Goal: Information Seeking & Learning: Learn about a topic

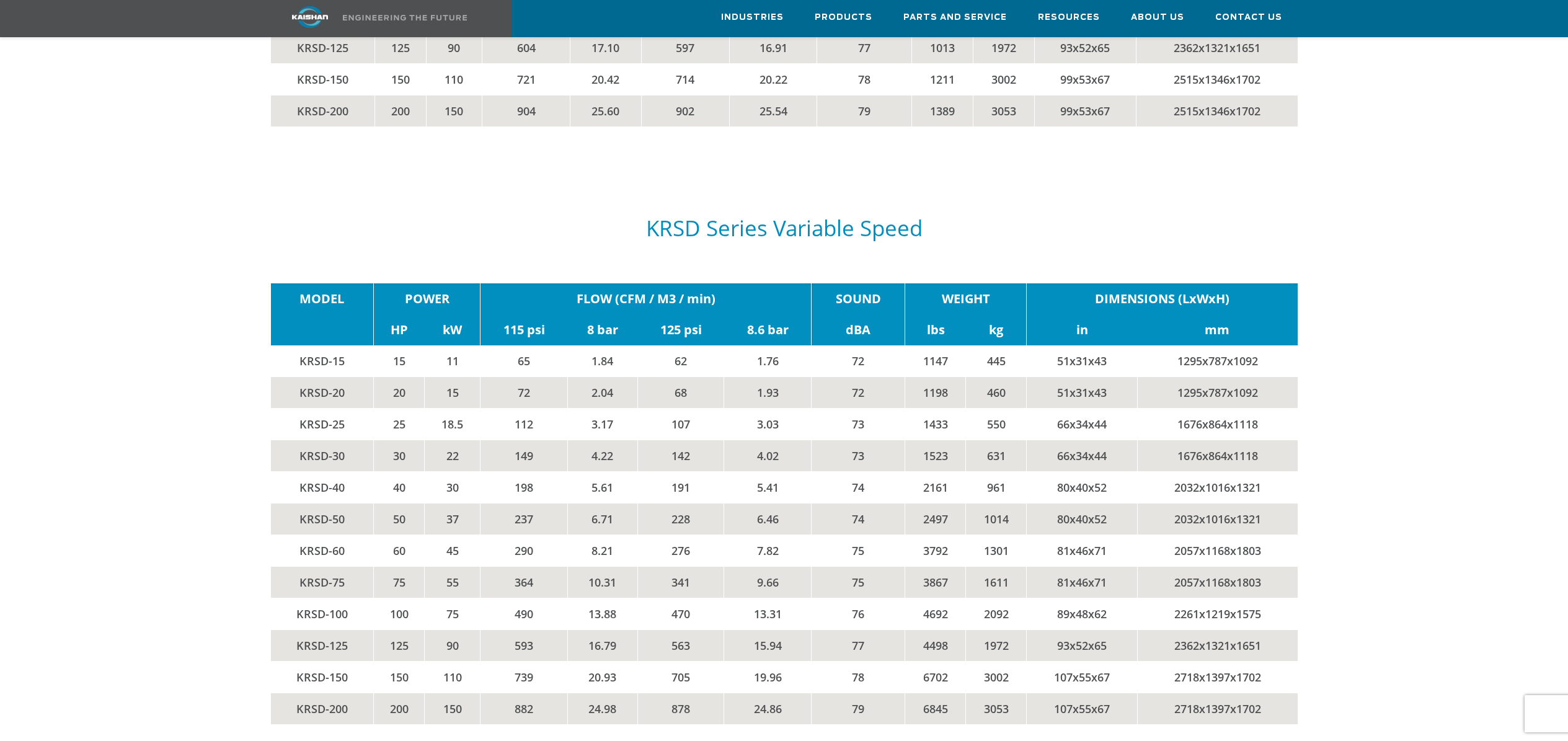
scroll to position [2527, 0]
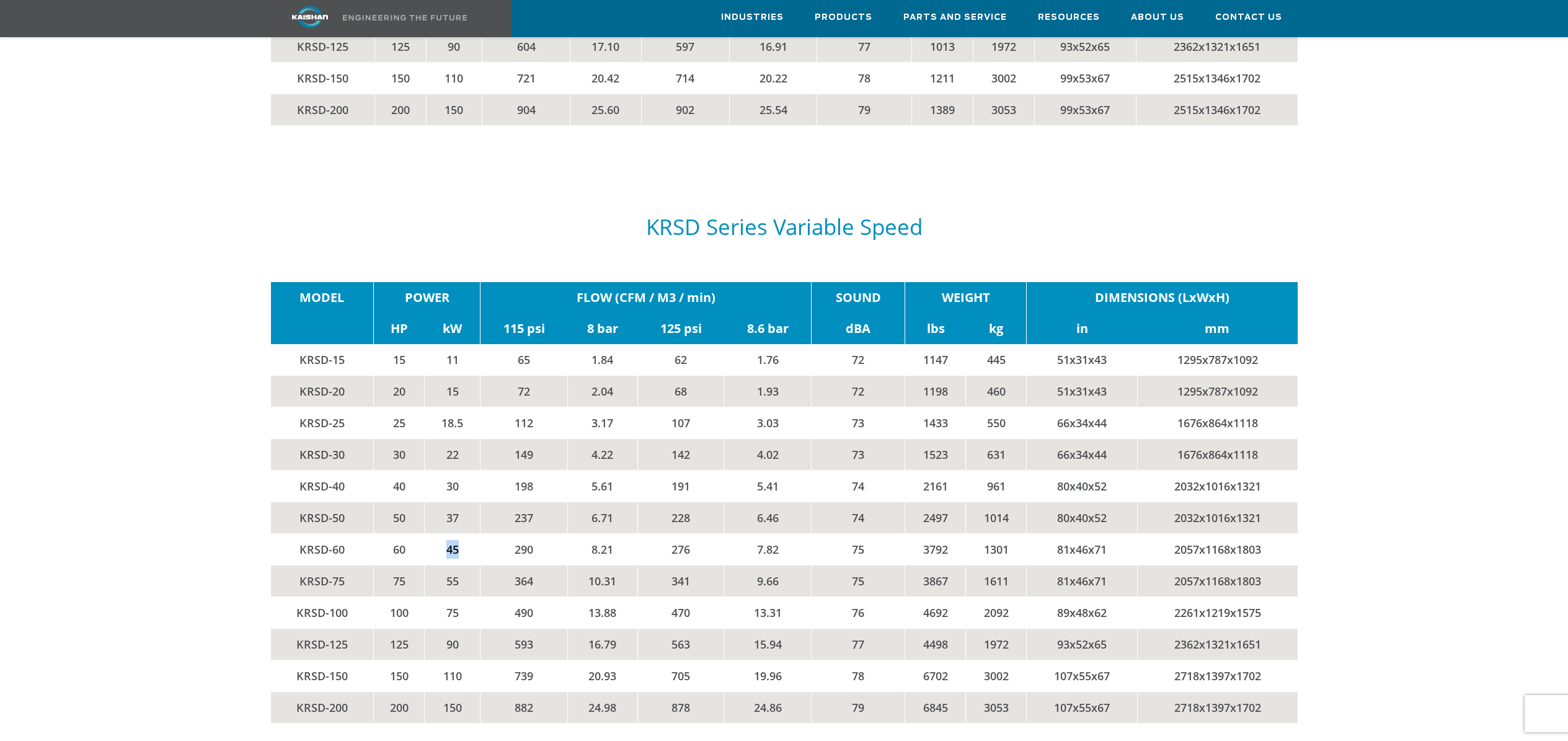
drag, startPoint x: 436, startPoint y: 529, endPoint x: 472, endPoint y: 532, distance: 36.1
click at [472, 534] on td "45" at bounding box center [453, 549] width 56 height 32
click at [469, 534] on td "45" at bounding box center [453, 549] width 56 height 32
click at [436, 534] on td "45" at bounding box center [453, 549] width 56 height 32
click at [457, 534] on td "45" at bounding box center [453, 549] width 56 height 32
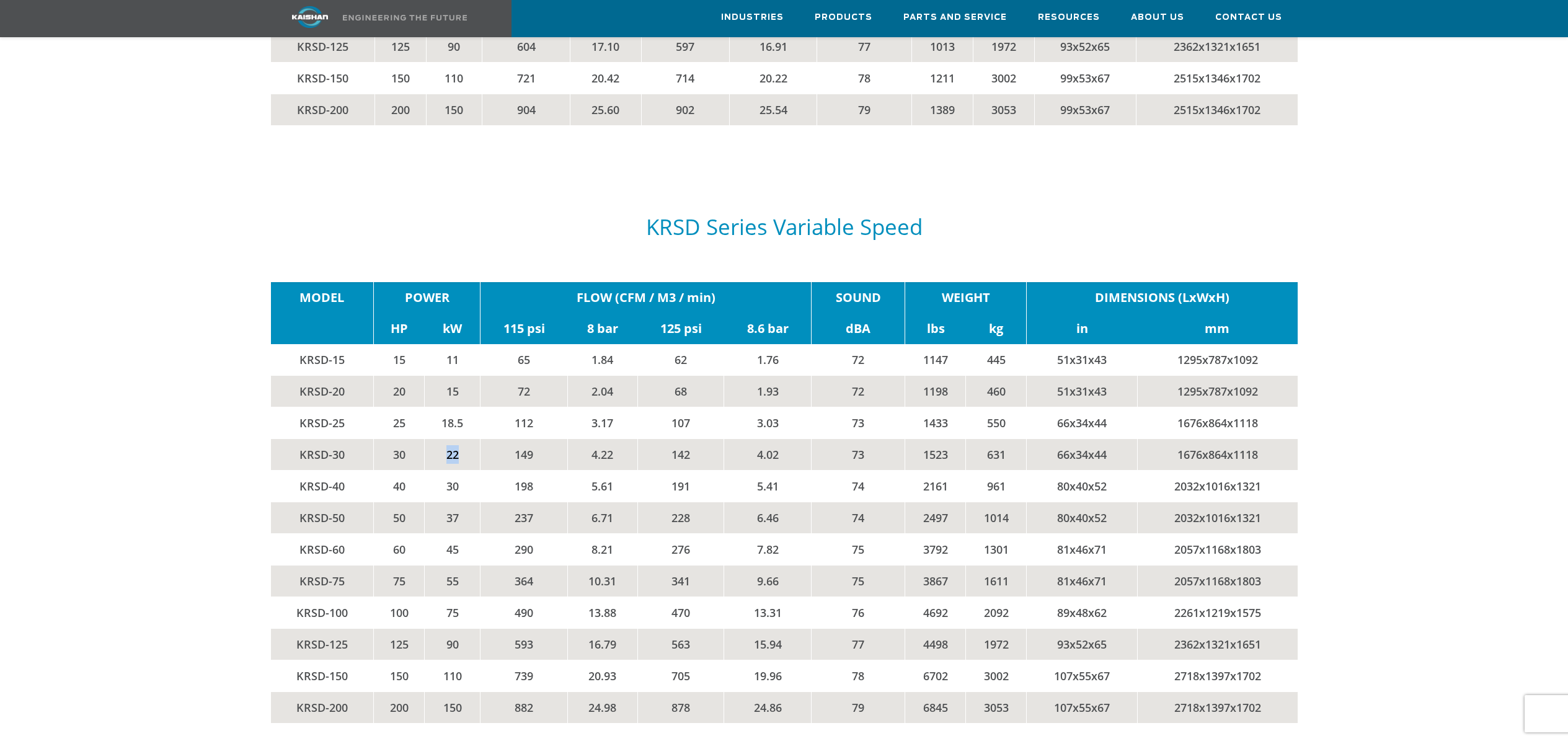
drag, startPoint x: 446, startPoint y: 437, endPoint x: 464, endPoint y: 437, distance: 18.0
click at [464, 439] on td "22" at bounding box center [453, 454] width 56 height 32
drag, startPoint x: 444, startPoint y: 528, endPoint x: 465, endPoint y: 533, distance: 21.6
click at [465, 534] on td "45" at bounding box center [453, 549] width 56 height 32
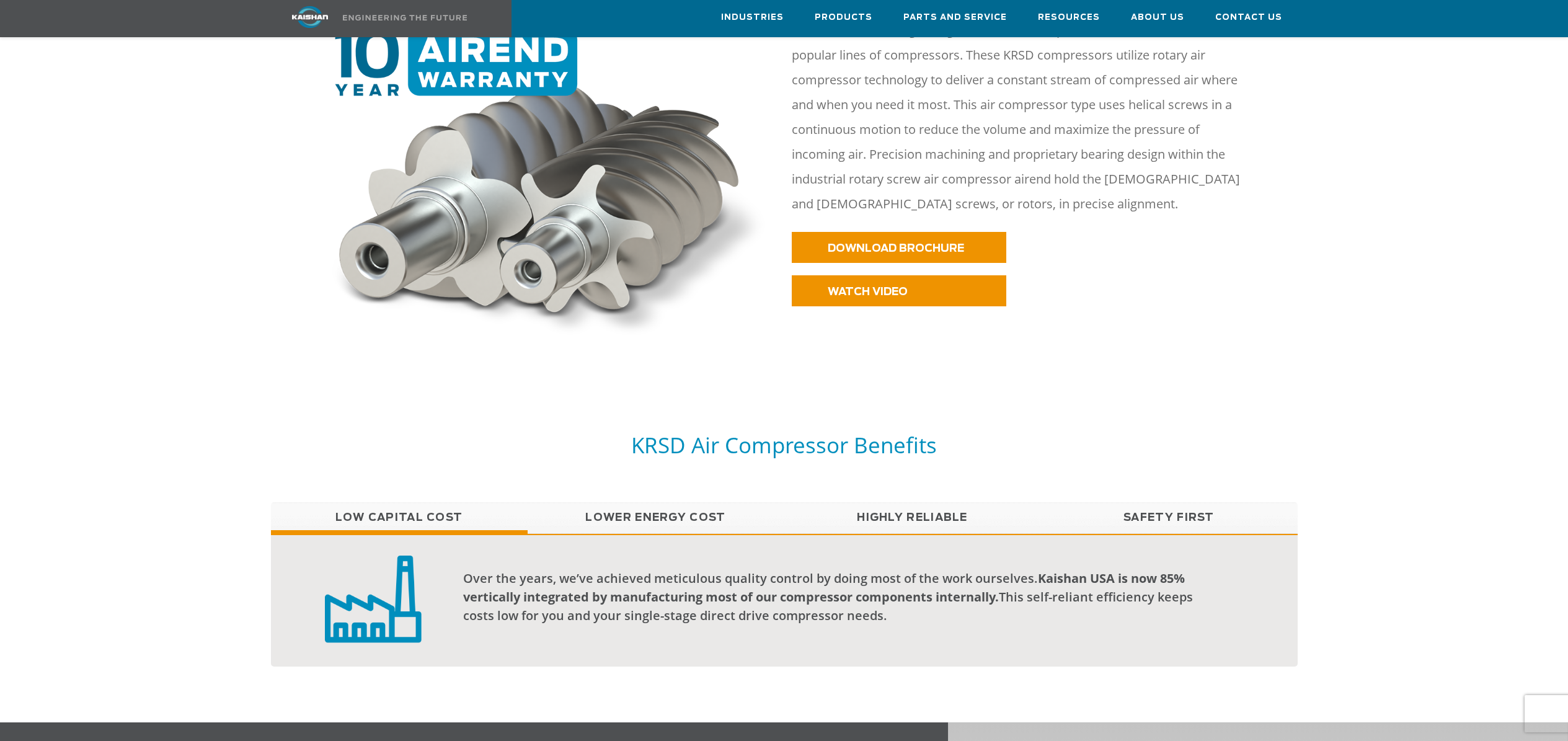
scroll to position [771, 0]
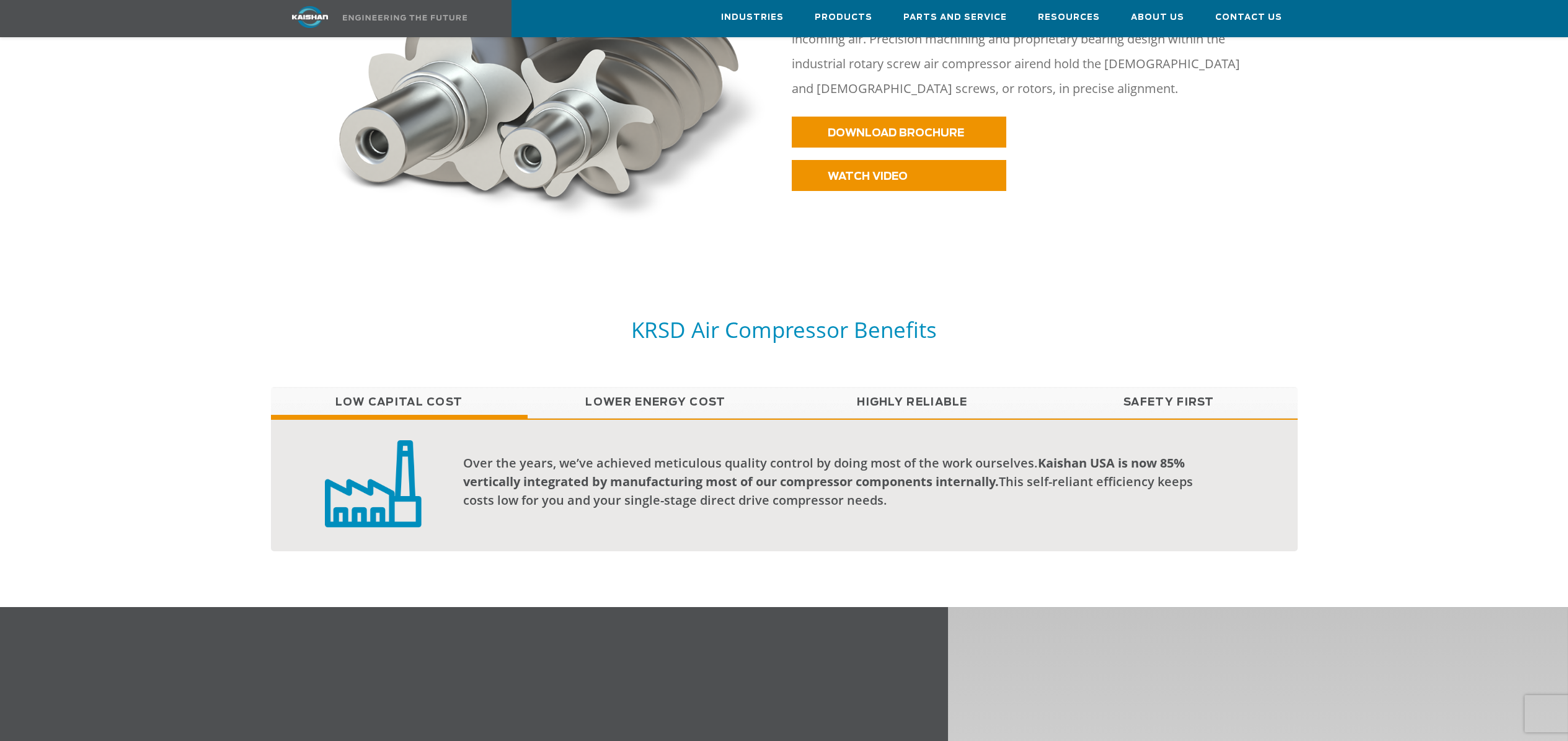
click at [685, 387] on link "Lower Energy Cost" at bounding box center [656, 402] width 257 height 31
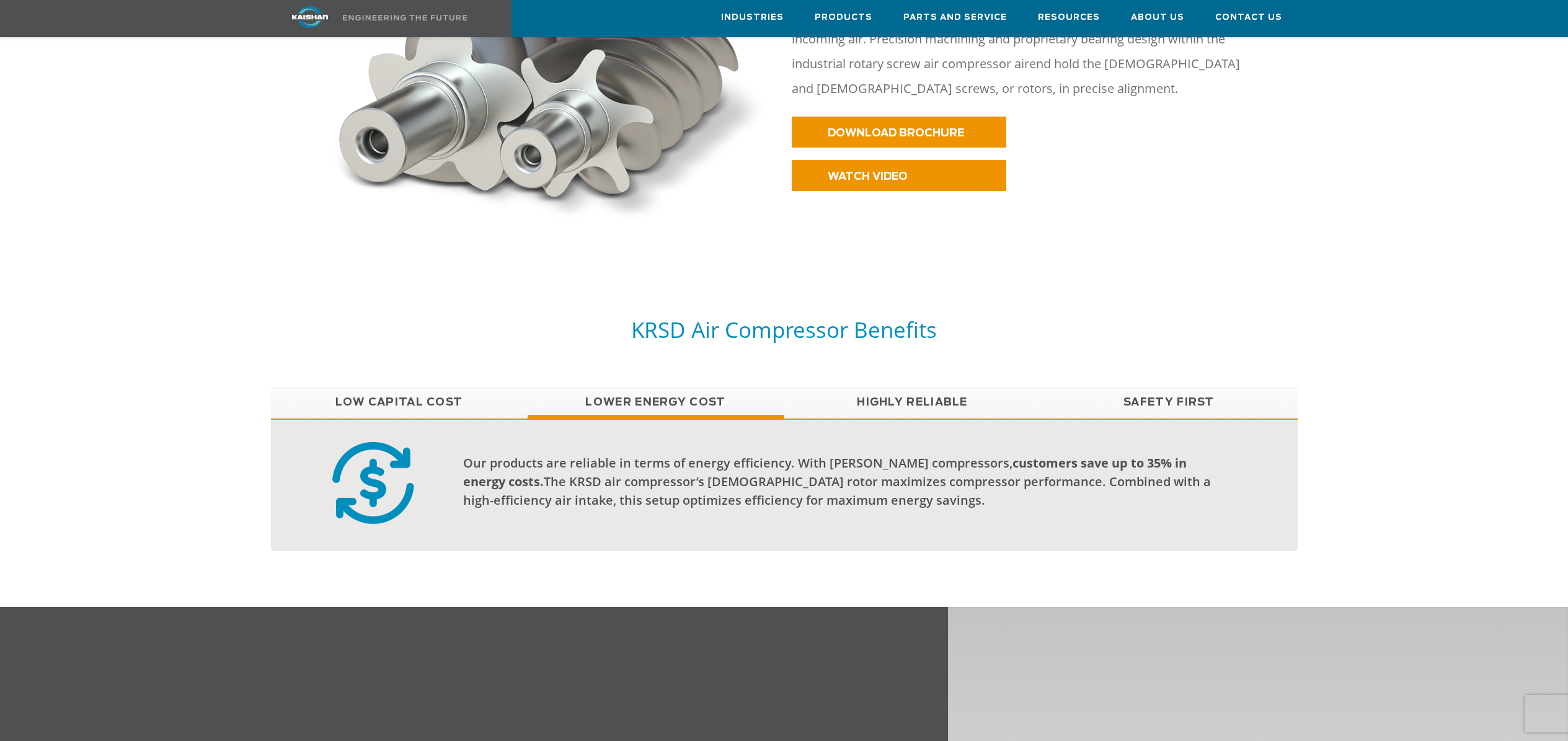
click at [903, 387] on link "Highly Reliable" at bounding box center [912, 402] width 257 height 31
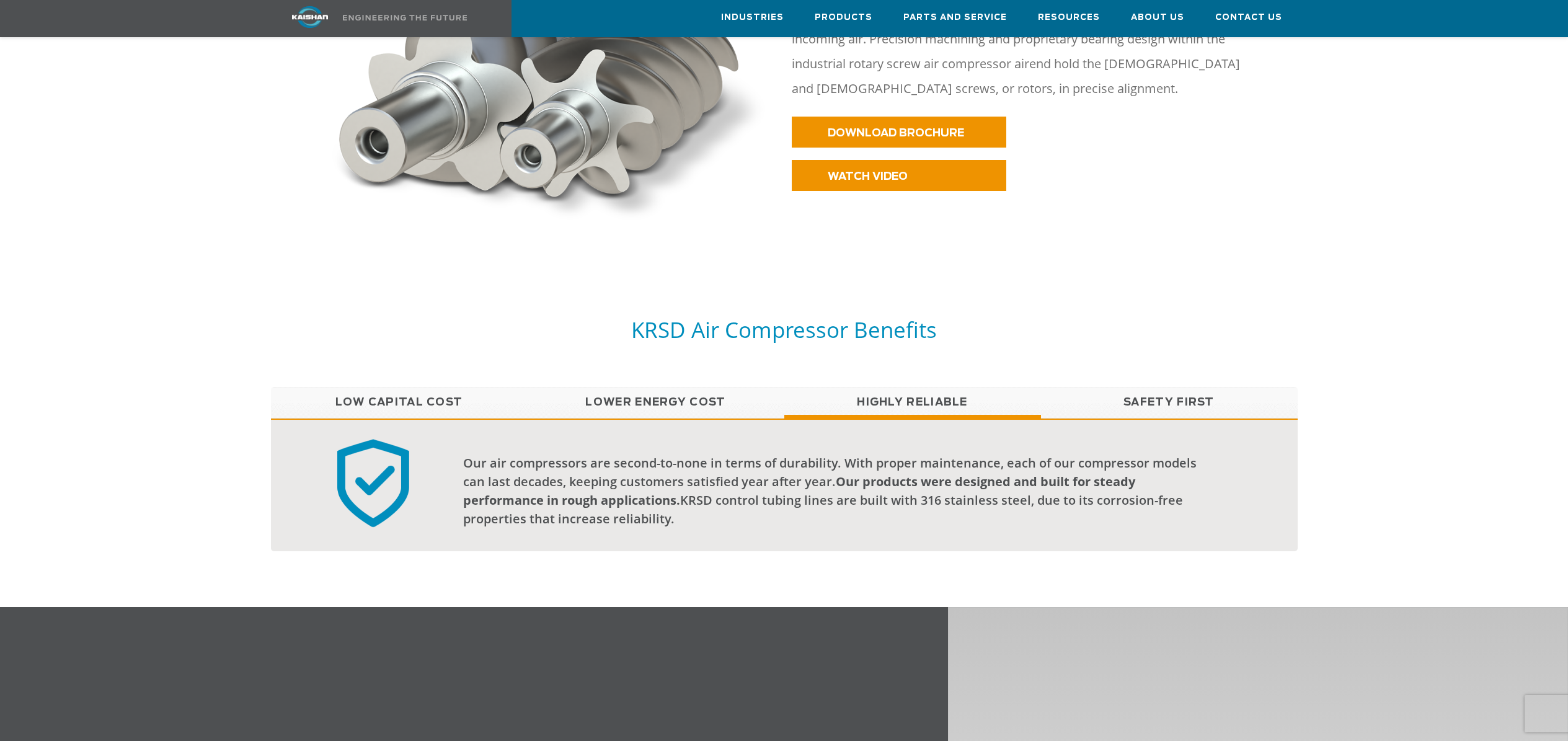
click at [1171, 387] on link "Safety First" at bounding box center [1169, 402] width 257 height 31
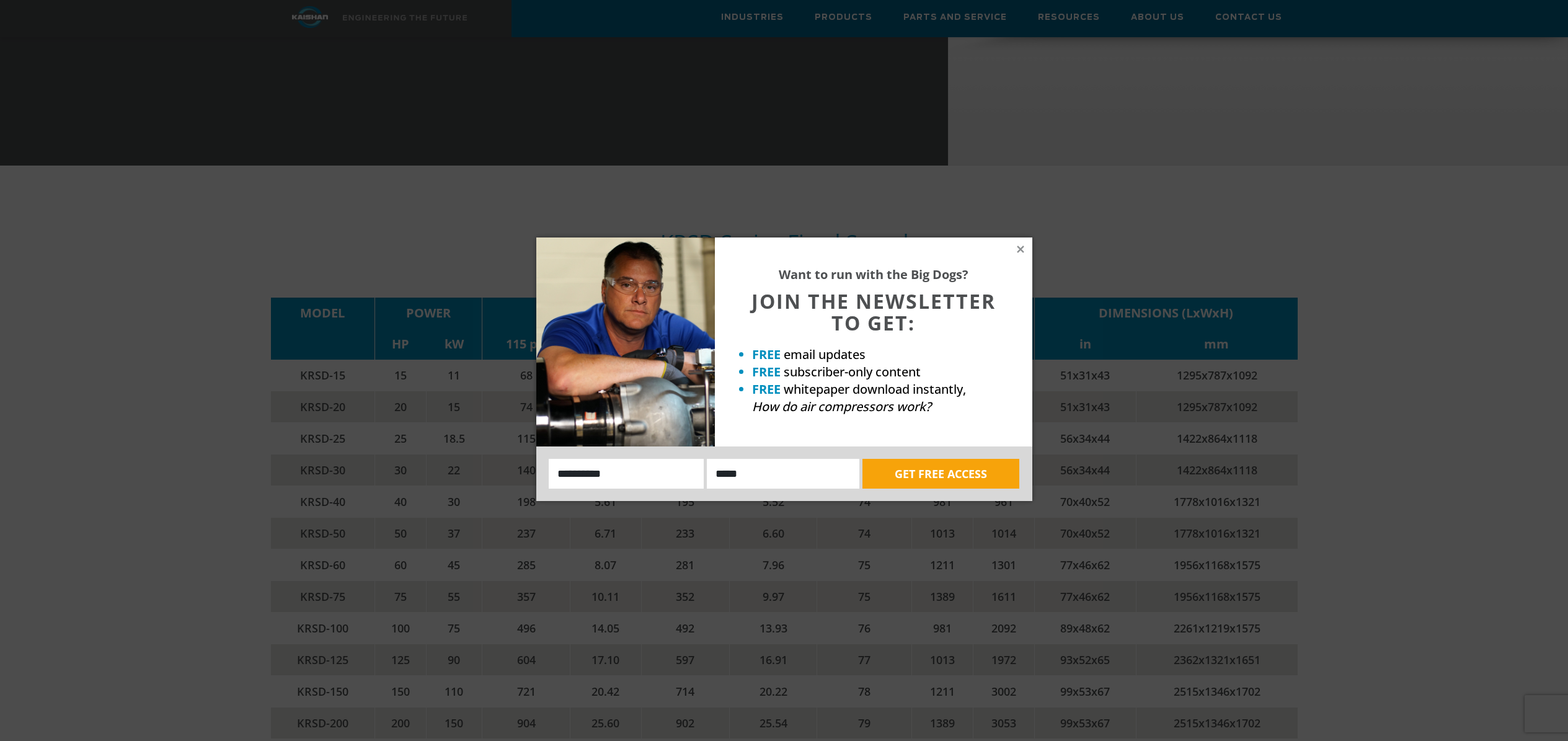
scroll to position [1928, 0]
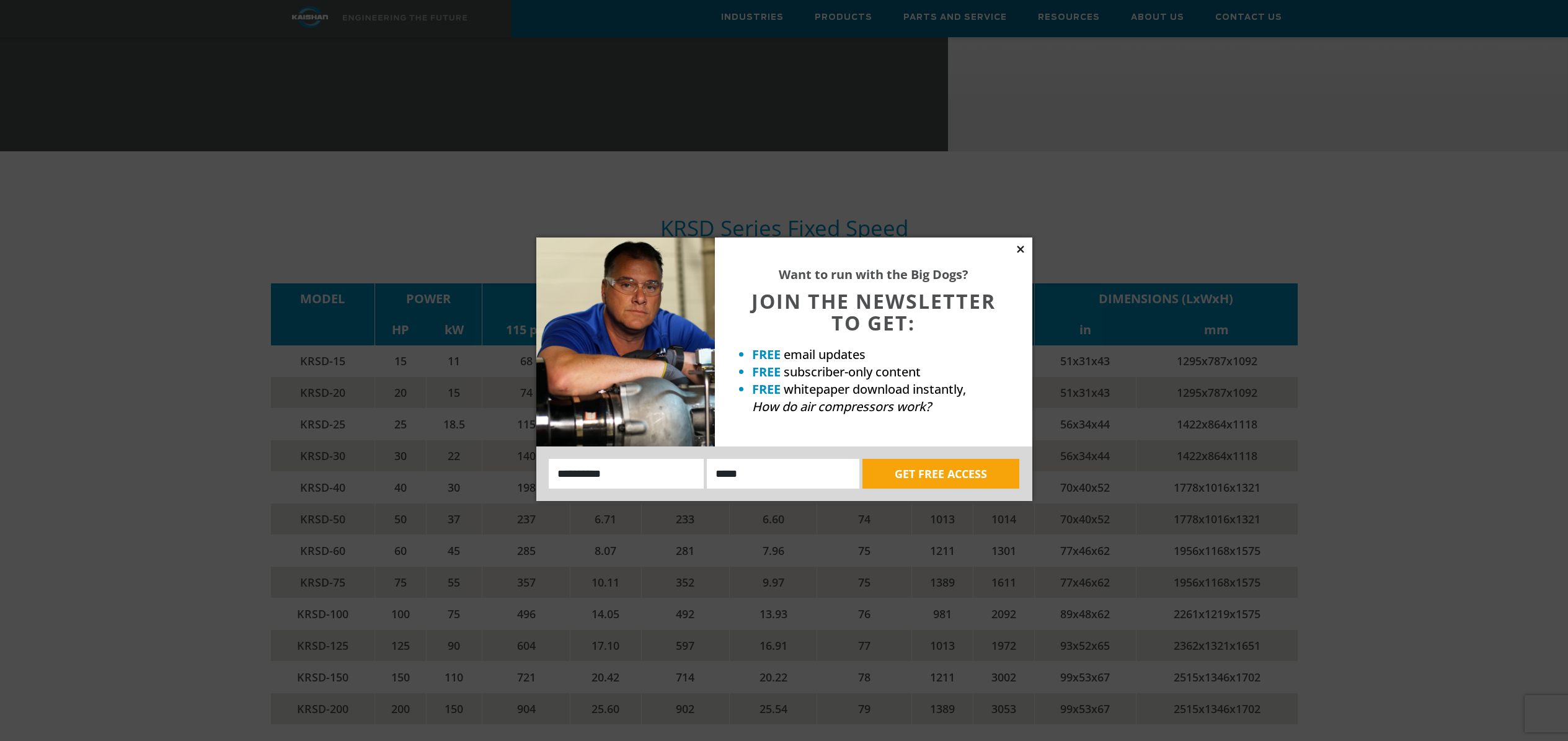
click at [1022, 253] on icon at bounding box center [1021, 249] width 11 height 11
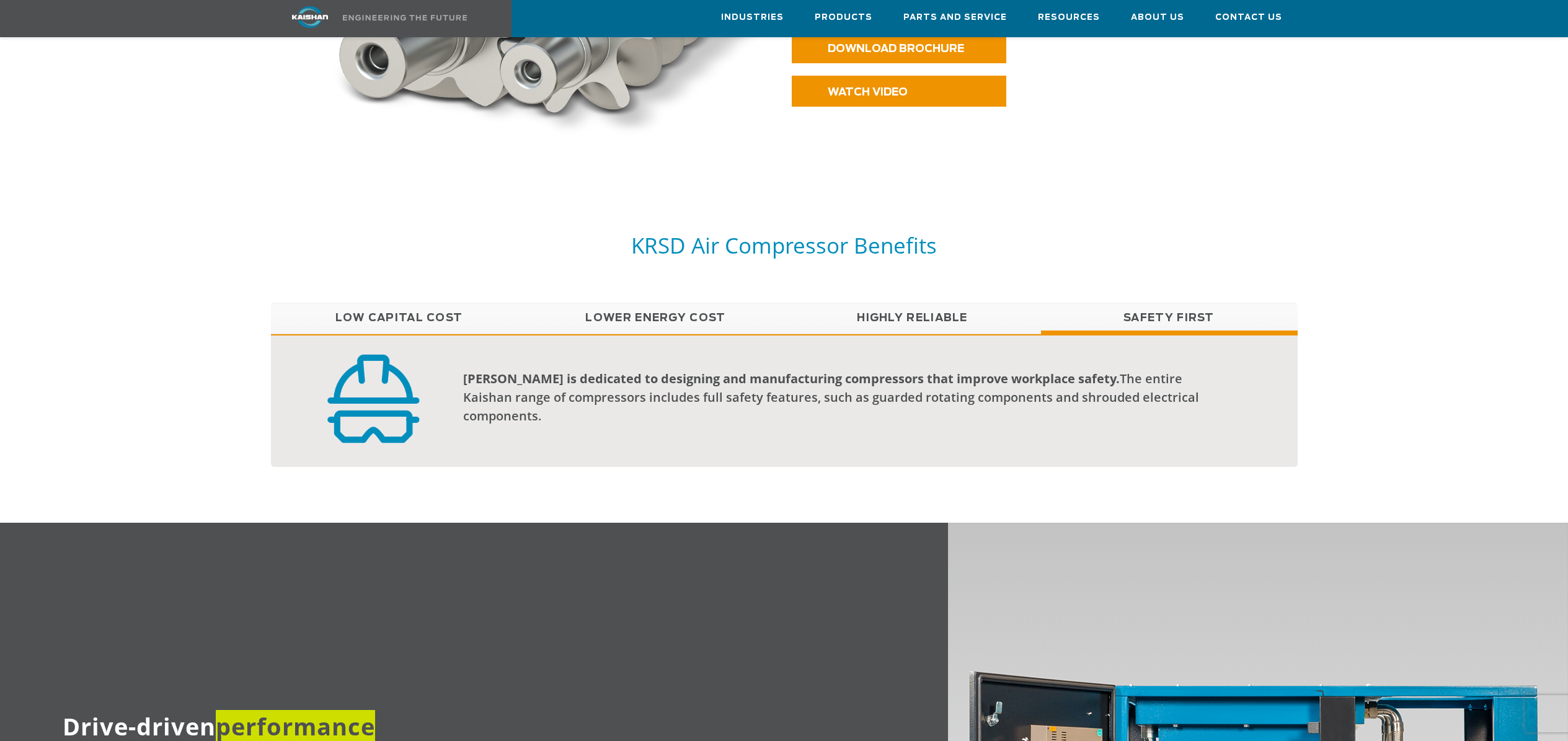
scroll to position [850, 0]
